Goal: Information Seeking & Learning: Check status

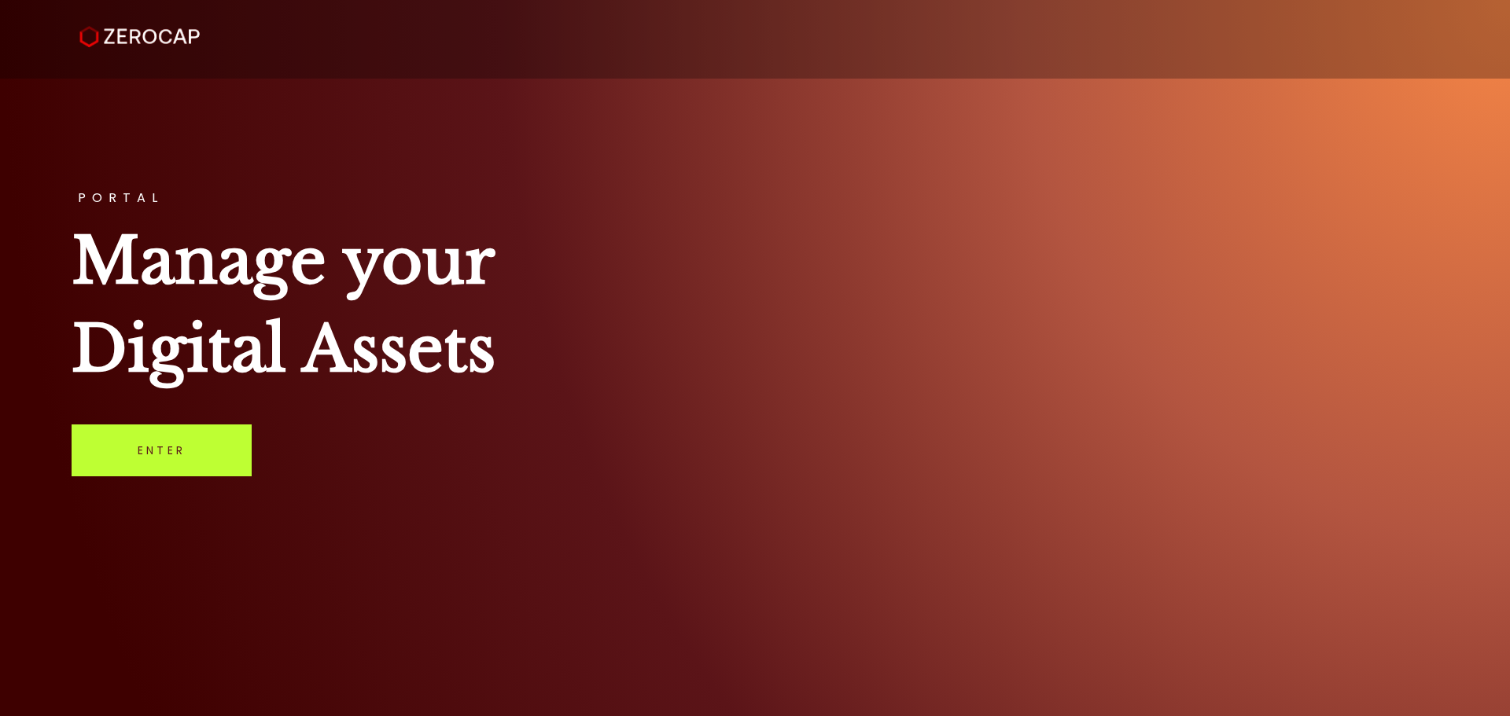
click at [216, 457] on link "Enter" at bounding box center [162, 451] width 180 height 52
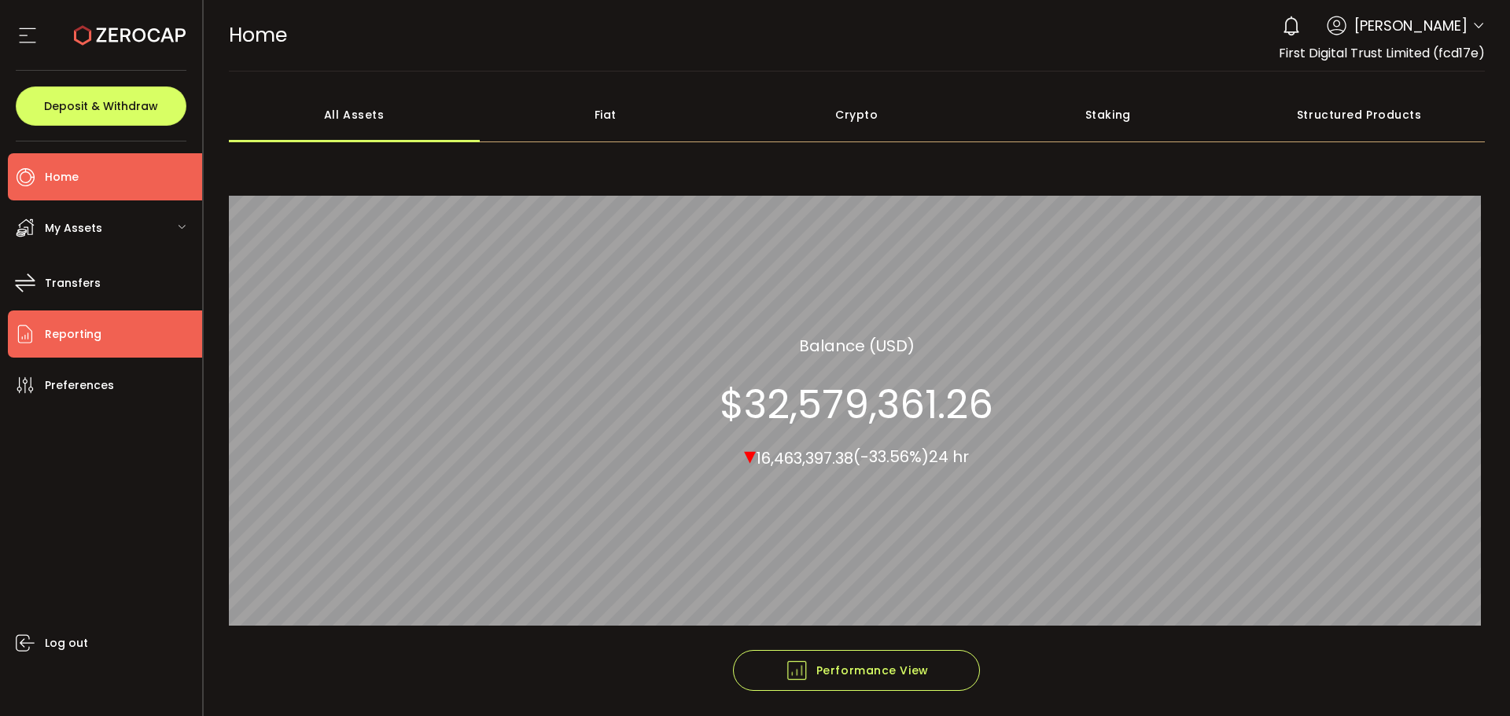
click at [139, 337] on li "Reporting" at bounding box center [105, 334] width 194 height 47
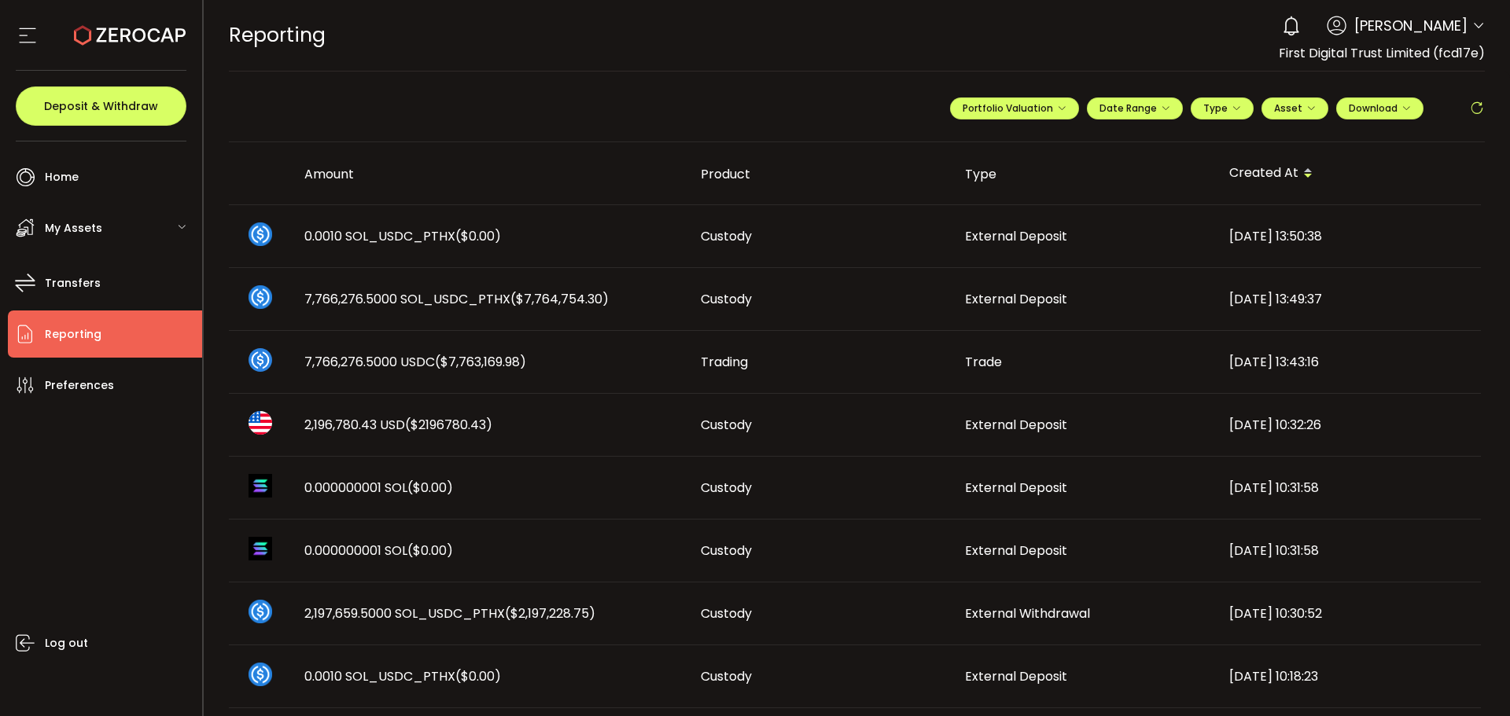
click at [136, 316] on li "Reporting" at bounding box center [105, 334] width 194 height 47
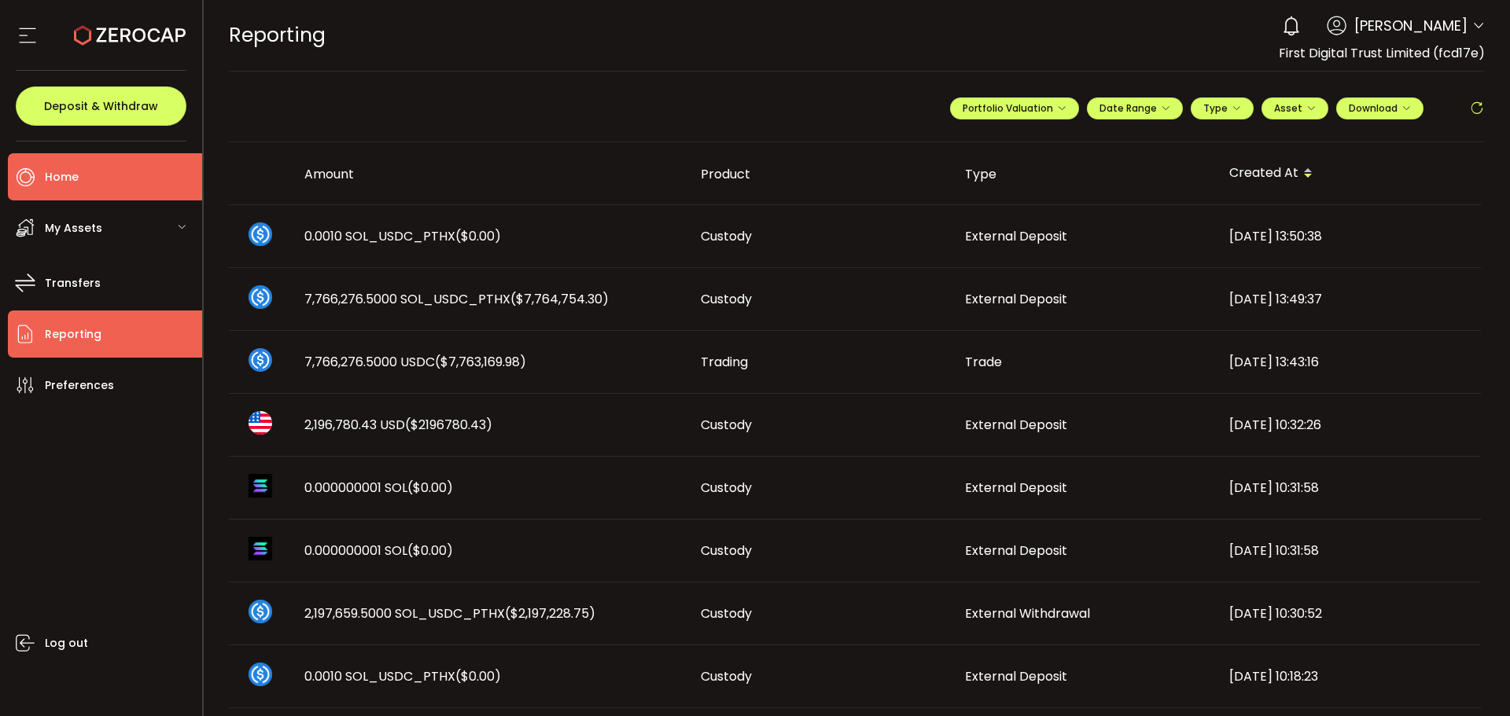
click at [144, 185] on li "Home" at bounding box center [105, 176] width 194 height 47
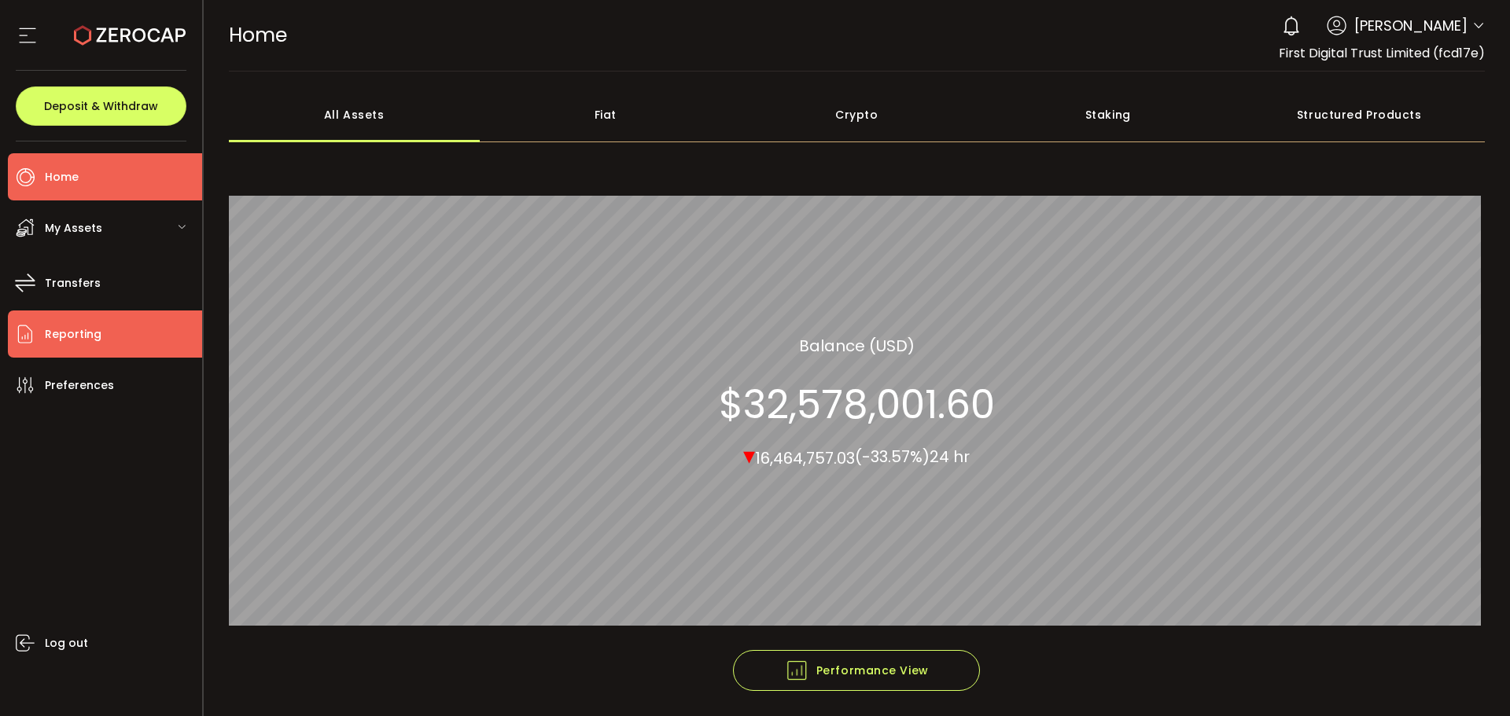
click at [98, 342] on span "Reporting" at bounding box center [73, 334] width 57 height 23
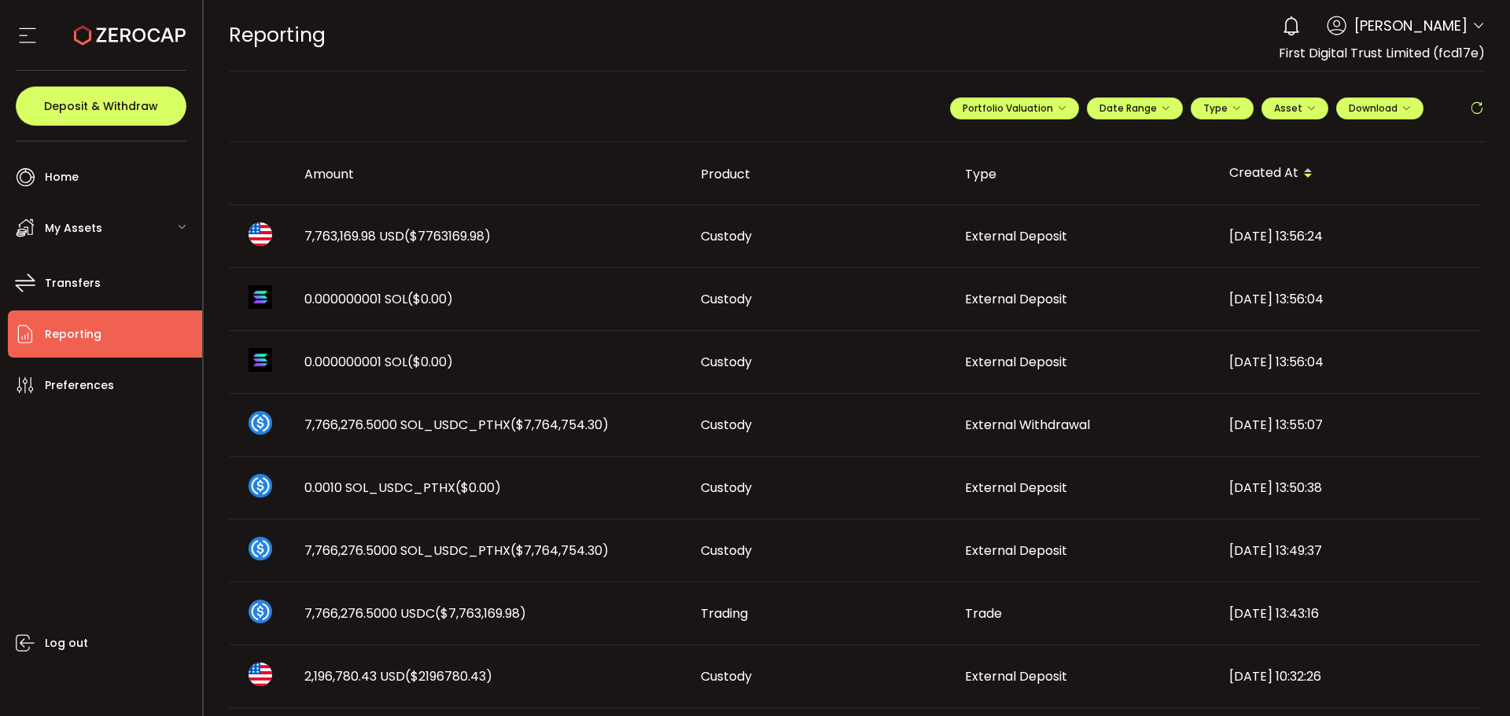
click at [300, 233] on div "7,763,169.98 USD ($7763169.98)" at bounding box center [490, 236] width 396 height 18
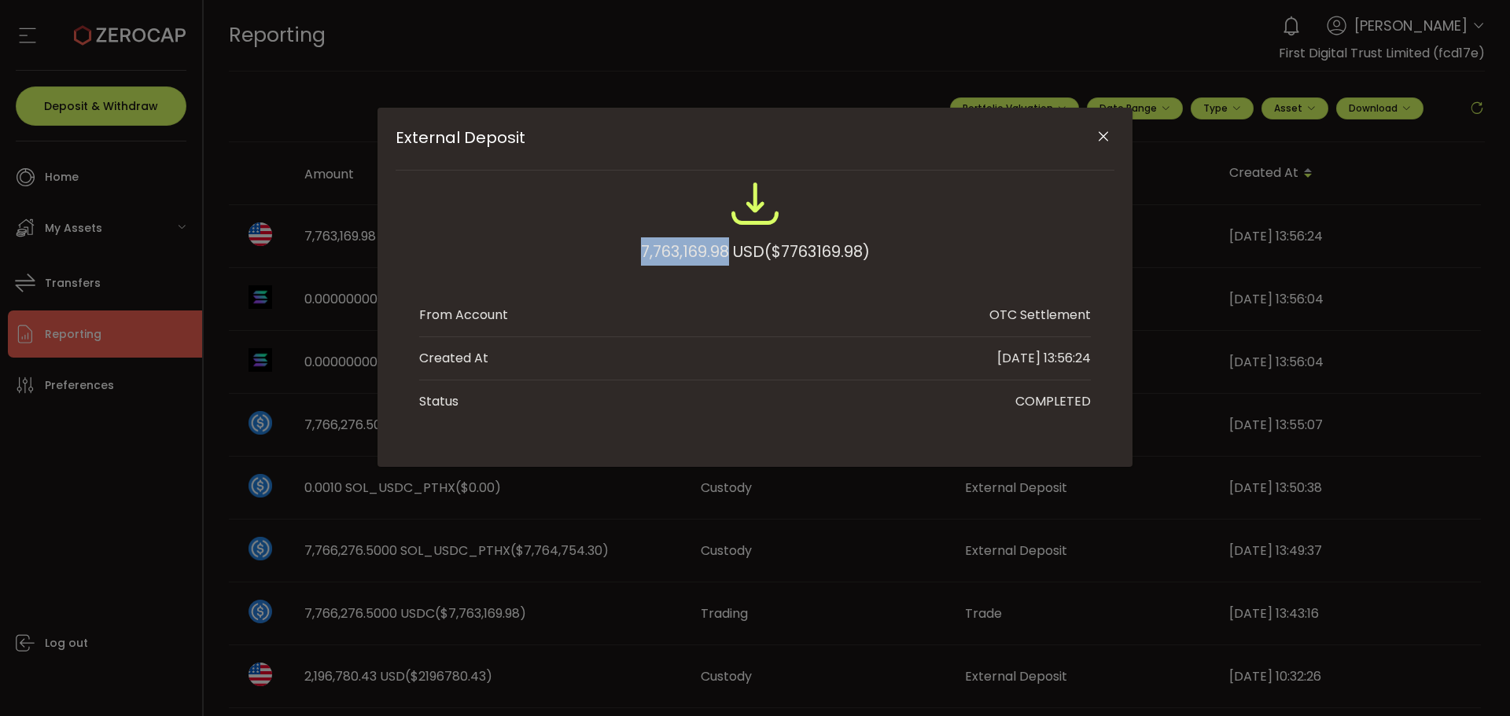
drag, startPoint x: 627, startPoint y: 248, endPoint x: 723, endPoint y: 246, distance: 96.0
click at [723, 246] on div "7,763,169.98 USD ($7763169.98)" at bounding box center [755, 230] width 672 height 103
copy div "7,763,169.98"
click at [1107, 140] on icon "Close" at bounding box center [1103, 137] width 16 height 16
